Goal: Download file/media

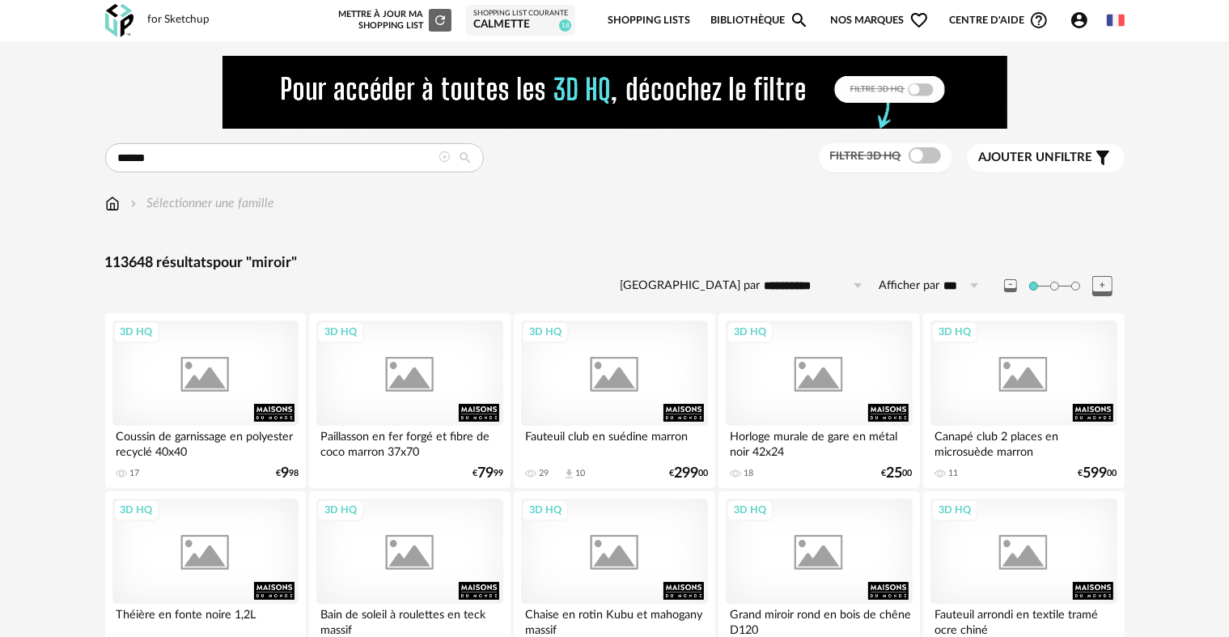
type input "******"
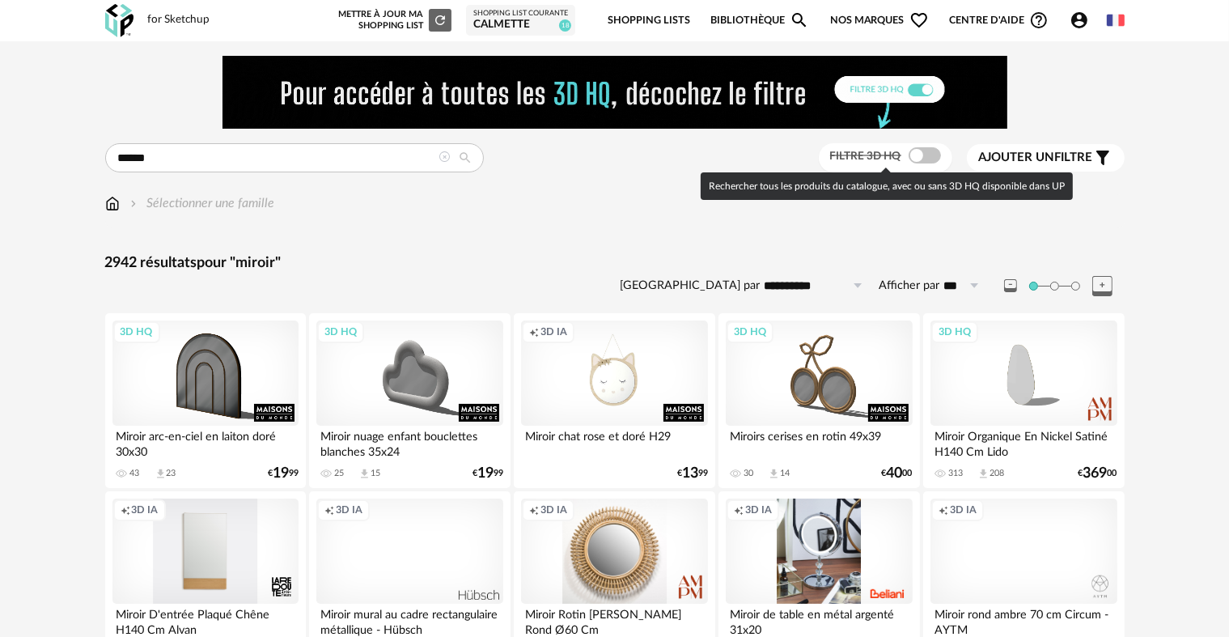
click at [918, 159] on span at bounding box center [925, 155] width 32 height 16
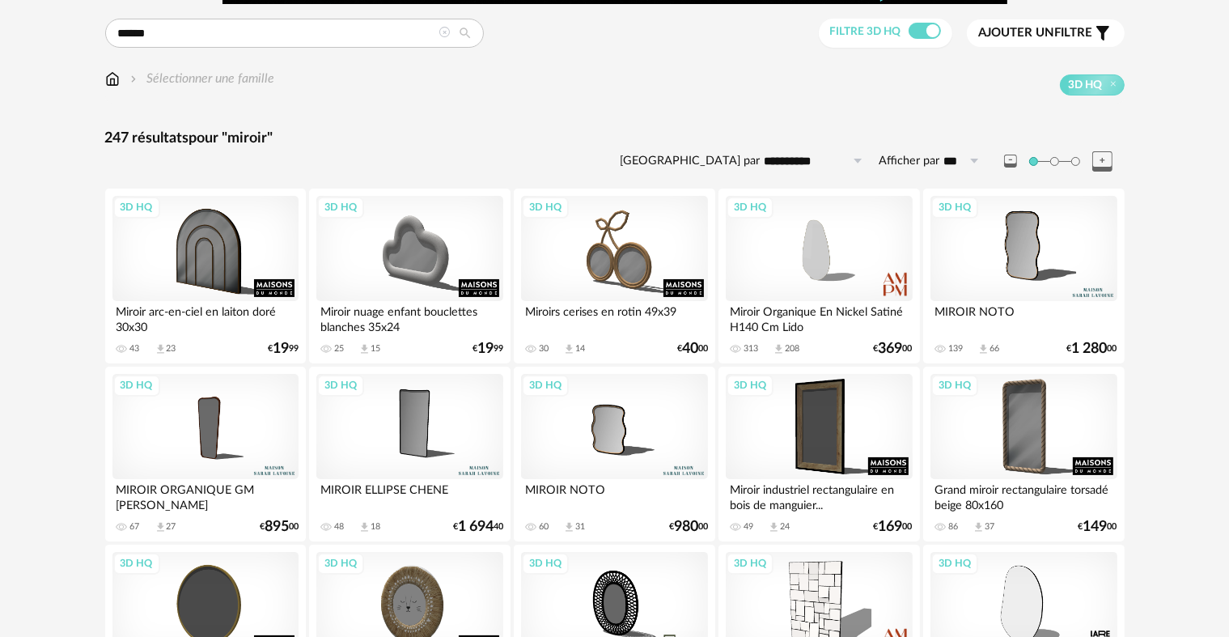
scroll to position [486, 0]
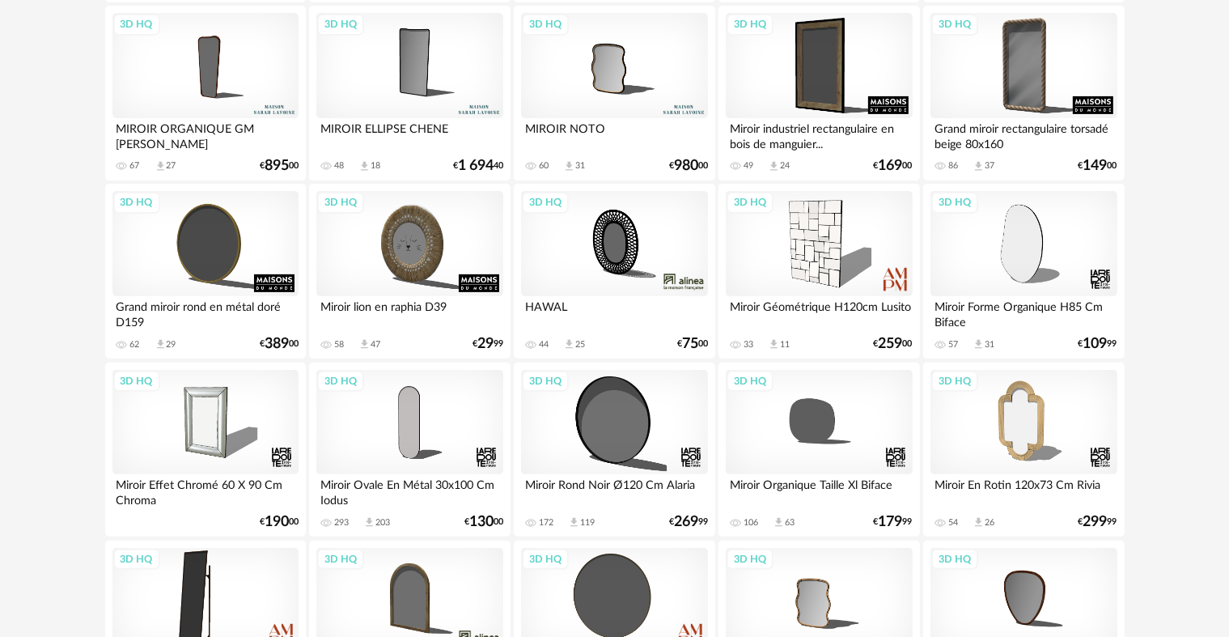
click at [220, 67] on div "3D HQ" at bounding box center [206, 65] width 186 height 105
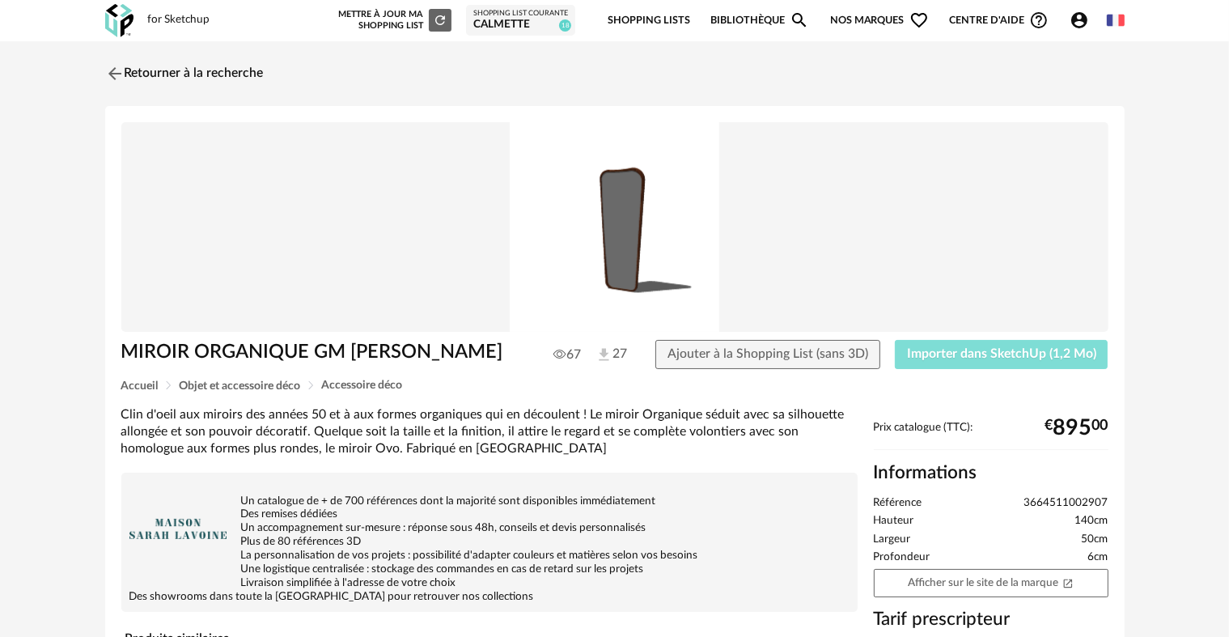
click at [1039, 350] on span "Importer dans SketchUp (1,2 Mo)" at bounding box center [1001, 353] width 189 height 13
click at [117, 70] on img at bounding box center [112, 73] width 23 height 23
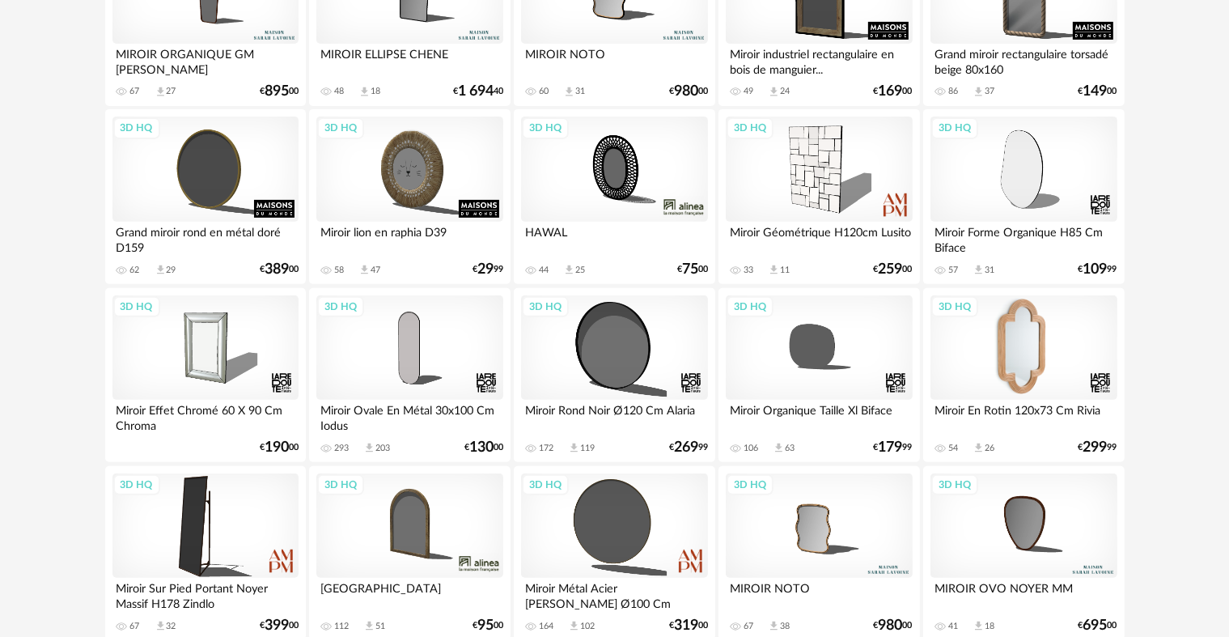
scroll to position [567, 0]
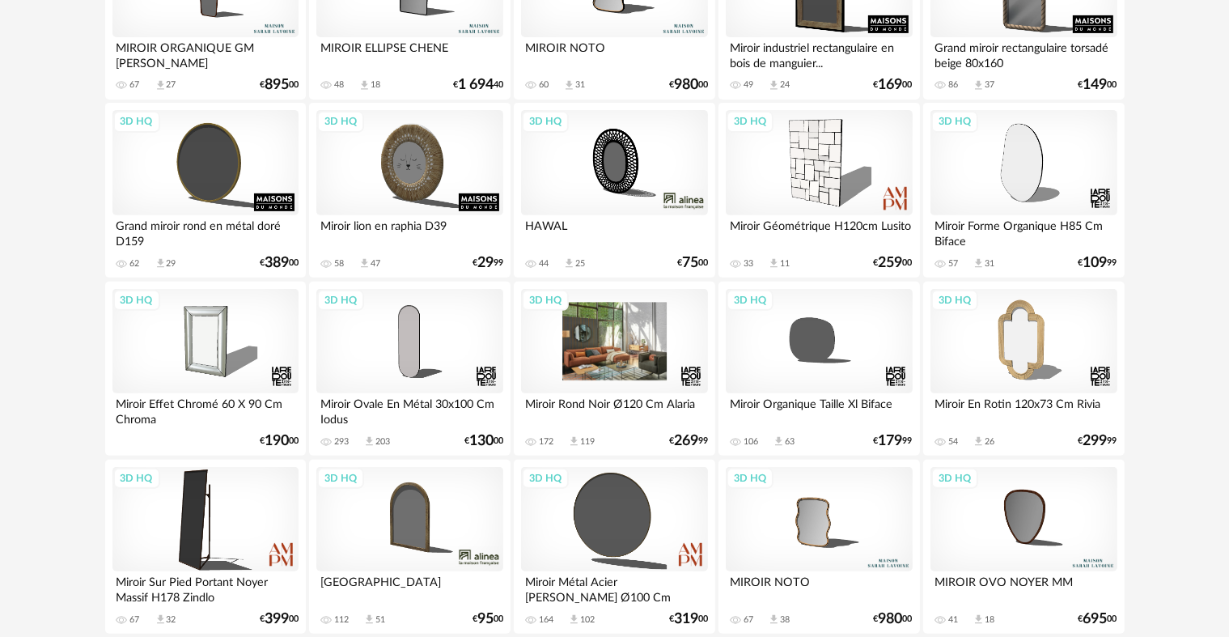
click at [630, 346] on div "3D HQ" at bounding box center [614, 341] width 186 height 105
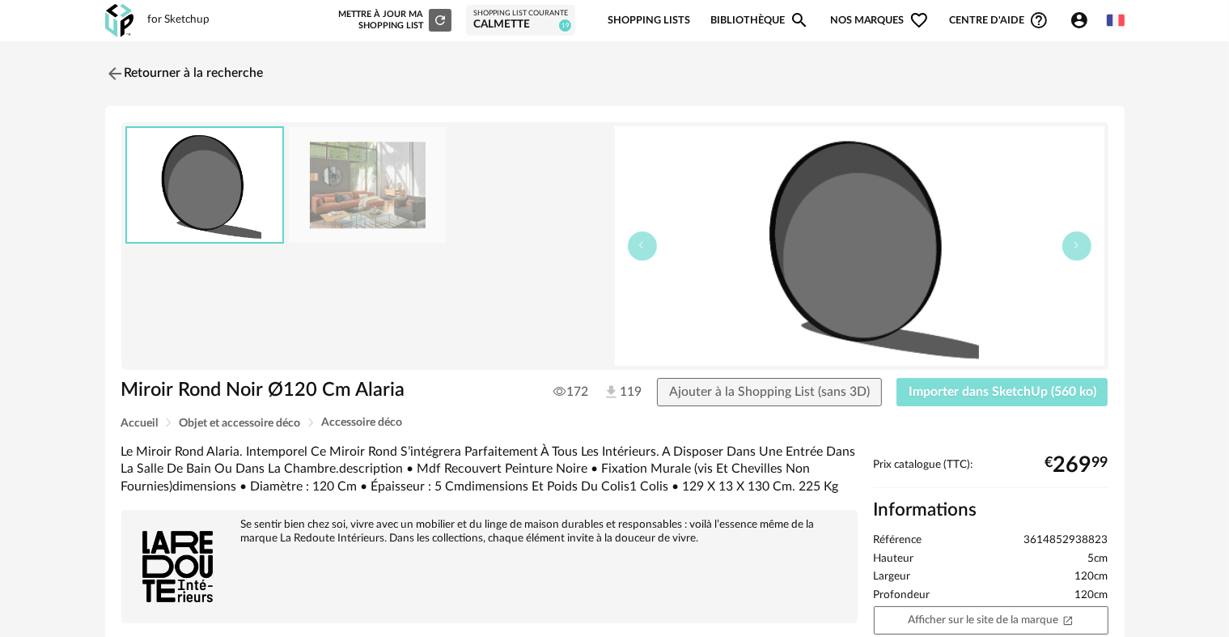
click at [1024, 388] on span "Importer dans SketchUp (560 ko)" at bounding box center [1003, 391] width 188 height 13
